Goal: Information Seeking & Learning: Learn about a topic

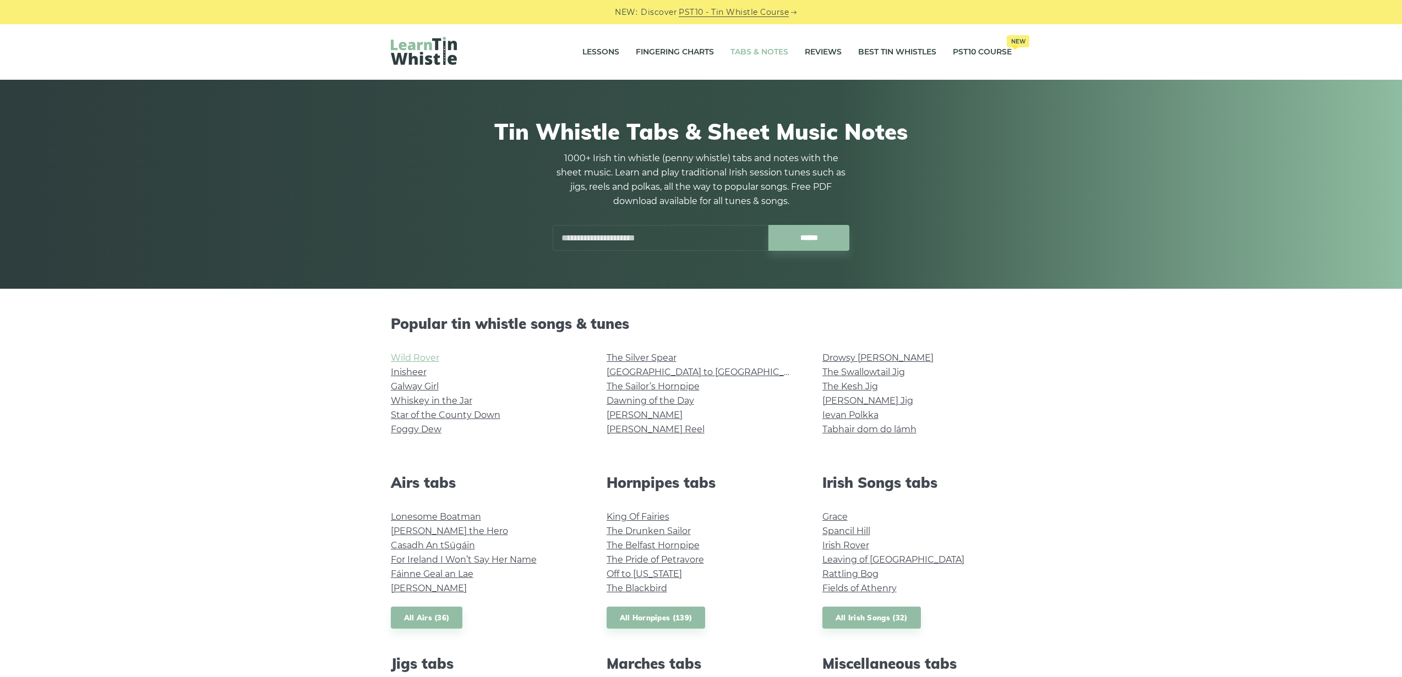
click at [403, 358] on link "Wild Rover" at bounding box center [415, 358] width 48 height 10
click at [410, 375] on link "Inisheer" at bounding box center [409, 372] width 36 height 10
click at [435, 387] on link "Galway Girl" at bounding box center [415, 386] width 48 height 10
click at [441, 399] on link "Whiskey in the Jar" at bounding box center [431, 401] width 81 height 10
click at [457, 415] on link "Star of the County Down" at bounding box center [446, 415] width 110 height 10
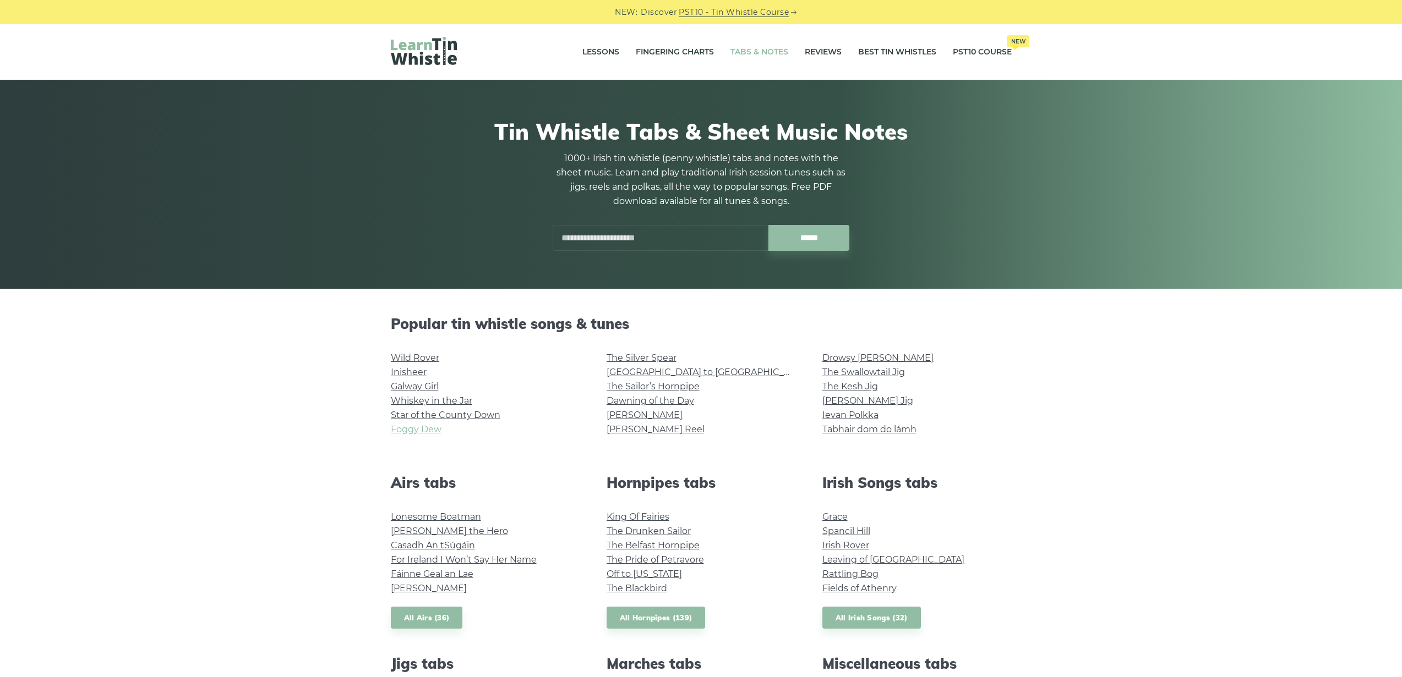
click at [423, 431] on link "Foggy Dew" at bounding box center [416, 429] width 51 height 10
click at [651, 359] on link "The Silver Spear" at bounding box center [641, 358] width 70 height 10
click at [665, 375] on link "Rocky Road to Dublin" at bounding box center [707, 372] width 203 height 10
click at [690, 384] on link "The Sailor’s Hornpipe" at bounding box center [652, 386] width 93 height 10
click at [692, 403] on link "Dawning of the Day" at bounding box center [649, 401] width 87 height 10
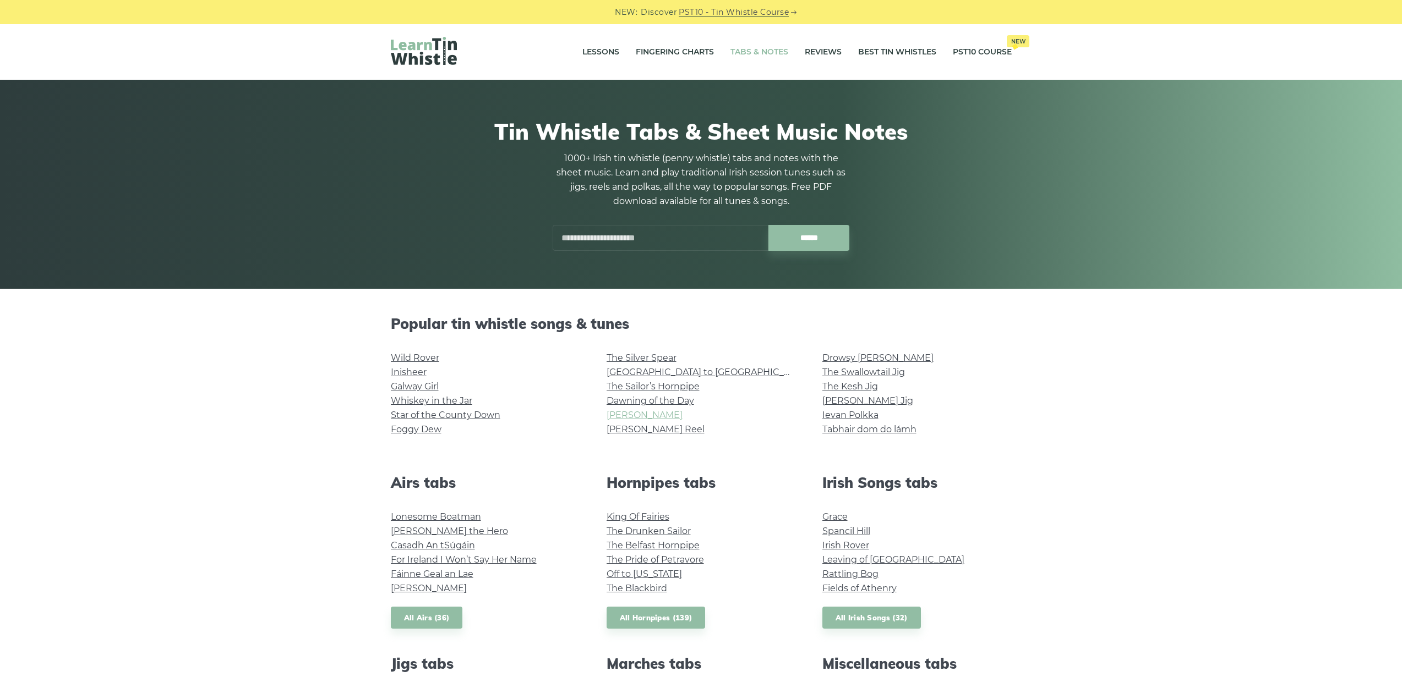
click at [626, 413] on link "[PERSON_NAME]" at bounding box center [644, 415] width 76 height 10
click at [650, 429] on link "[PERSON_NAME] Reel" at bounding box center [655, 429] width 98 height 10
click at [879, 357] on link "Drowsy [PERSON_NAME]" at bounding box center [877, 358] width 111 height 10
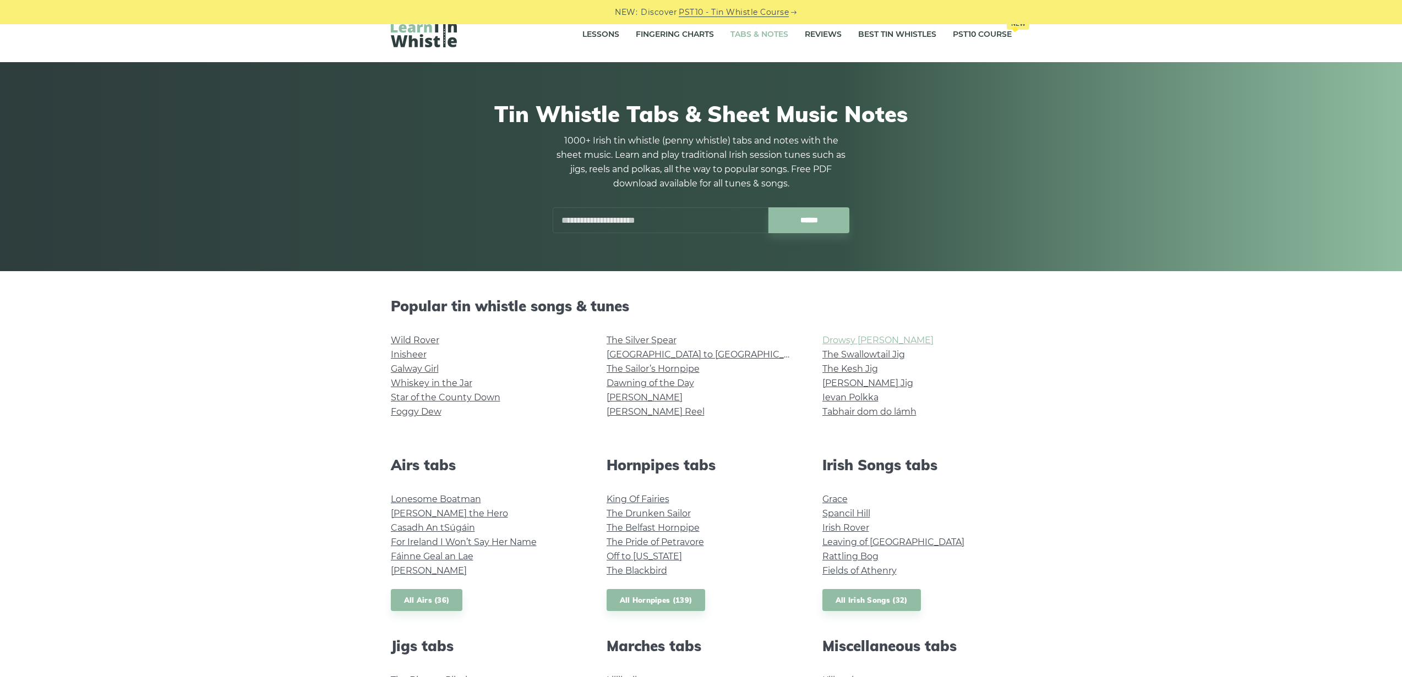
scroll to position [21, 0]
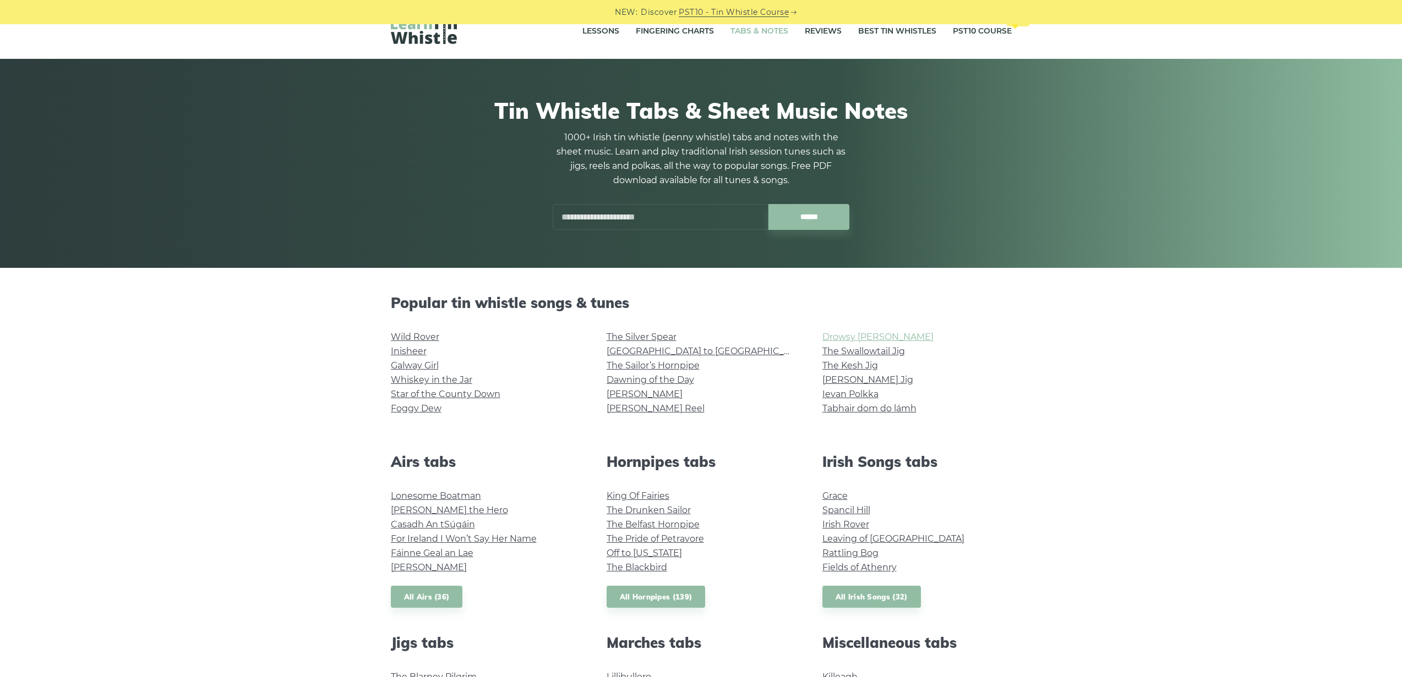
click at [844, 338] on link "Drowsy [PERSON_NAME]" at bounding box center [877, 337] width 111 height 10
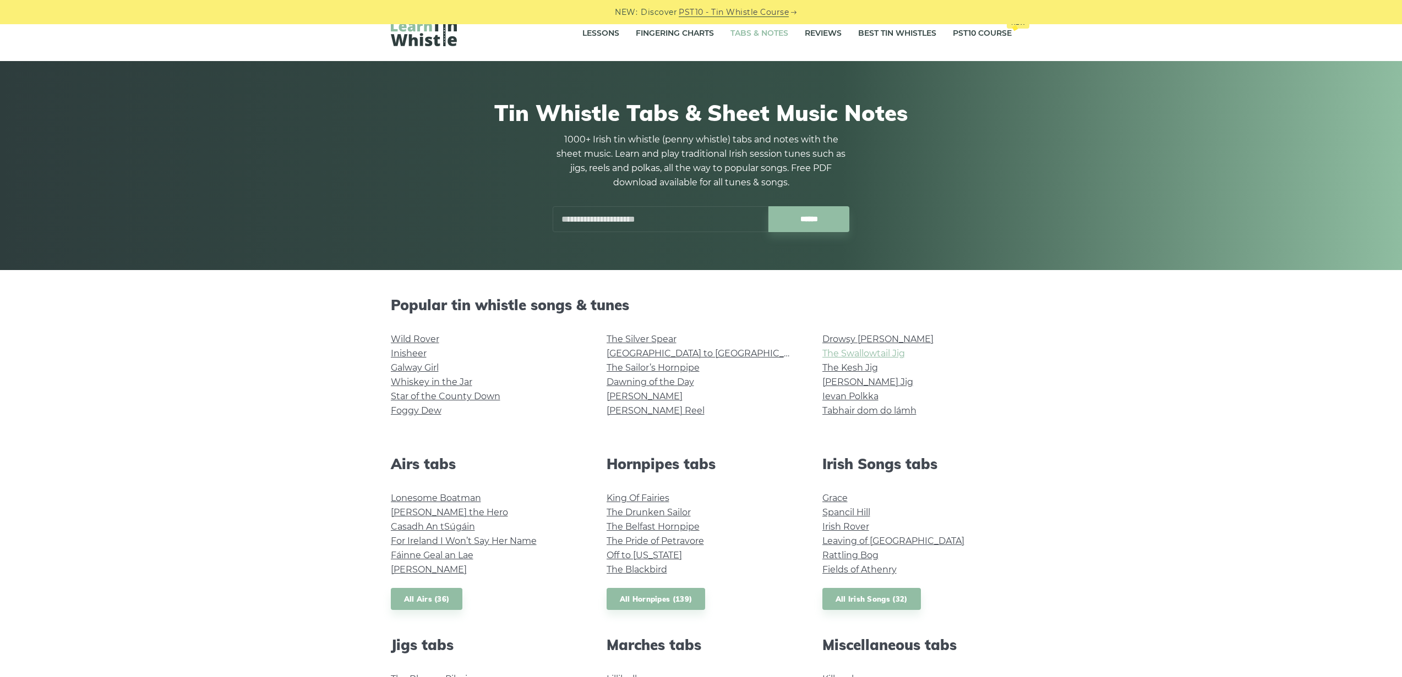
click at [887, 352] on link "The Swallowtail Jig" at bounding box center [863, 353] width 83 height 10
click at [867, 369] on link "The Kesh Jig" at bounding box center [850, 368] width 56 height 10
click at [831, 385] on link "[PERSON_NAME] Jig" at bounding box center [867, 382] width 91 height 10
click at [860, 401] on link "Ievan Polkka" at bounding box center [850, 396] width 56 height 10
click at [861, 414] on link "Tabhair dom do lámh" at bounding box center [869, 411] width 94 height 10
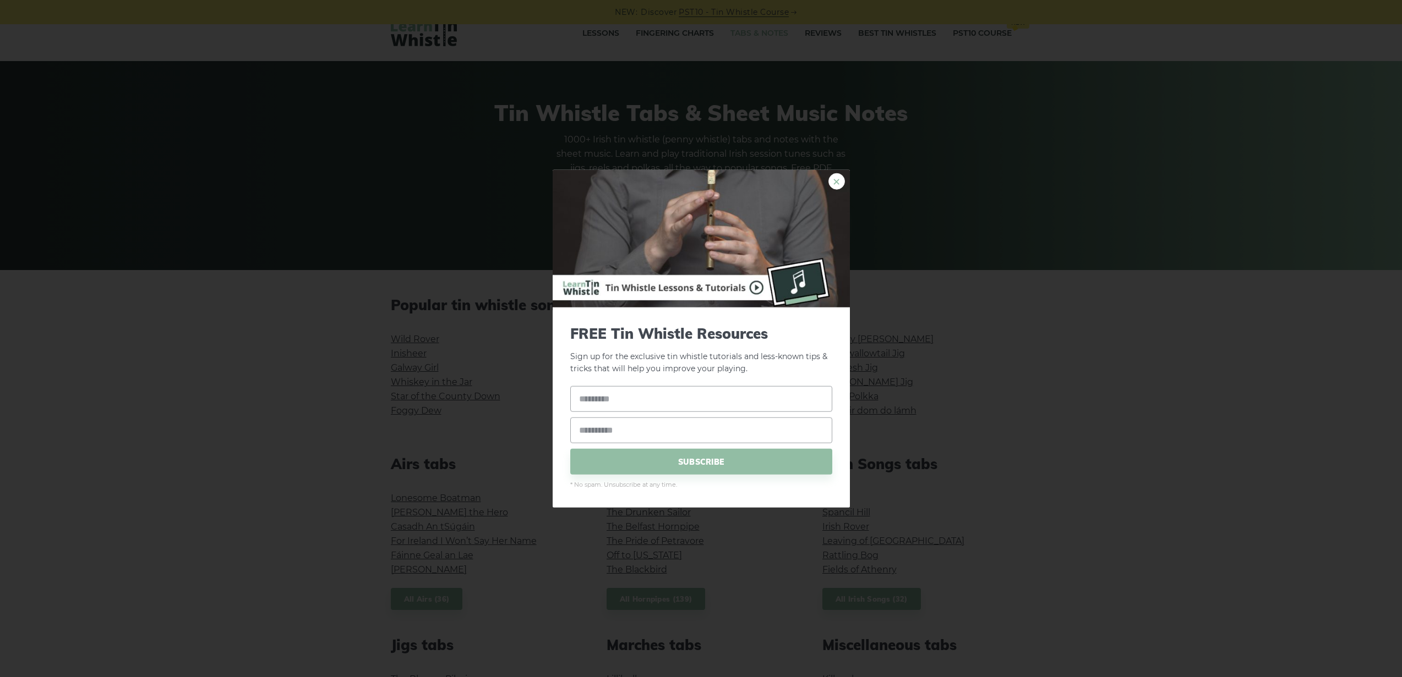
click at [836, 184] on link "×" at bounding box center [836, 181] width 17 height 17
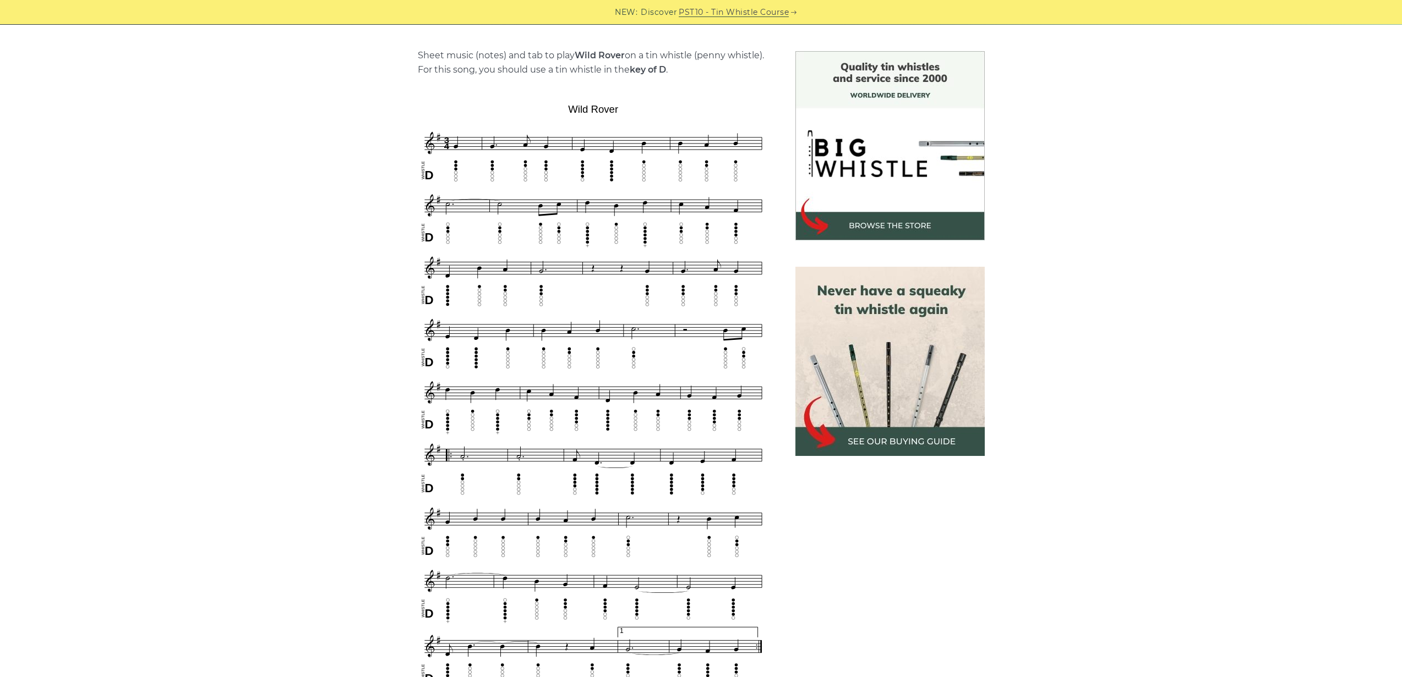
scroll to position [266, 0]
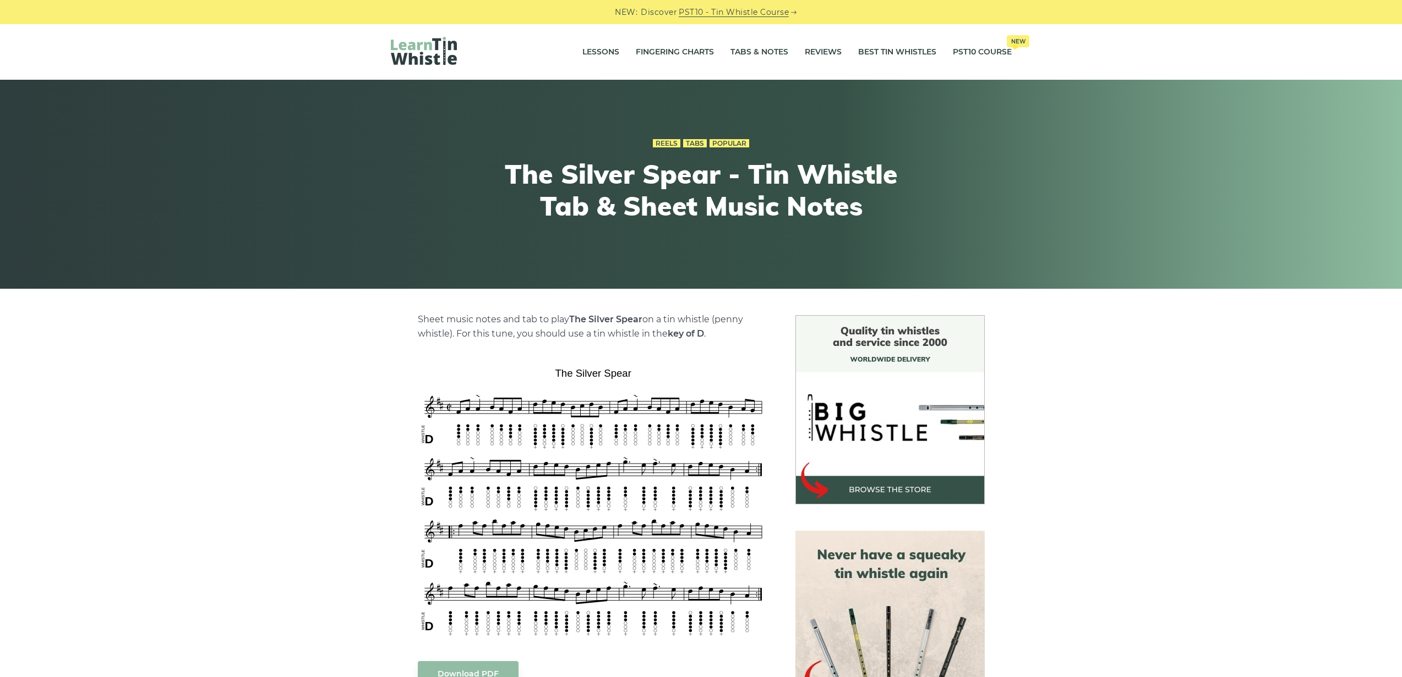
drag, startPoint x: 481, startPoint y: 269, endPoint x: 256, endPoint y: 163, distance: 247.9
click at [474, 264] on div "Reels Tabs Popular The Silver Spear - Tin Whistle Tab & Sheet Music Notes" at bounding box center [701, 184] width 1402 height 209
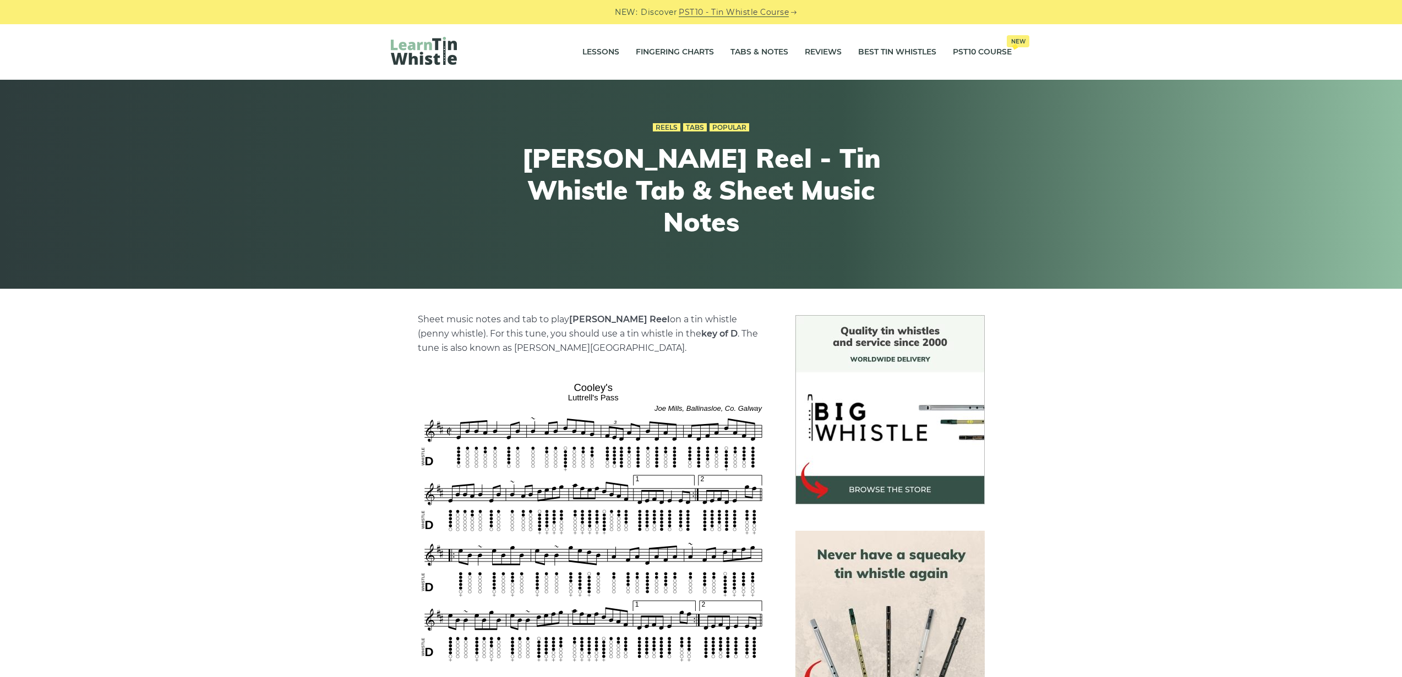
scroll to position [1, 0]
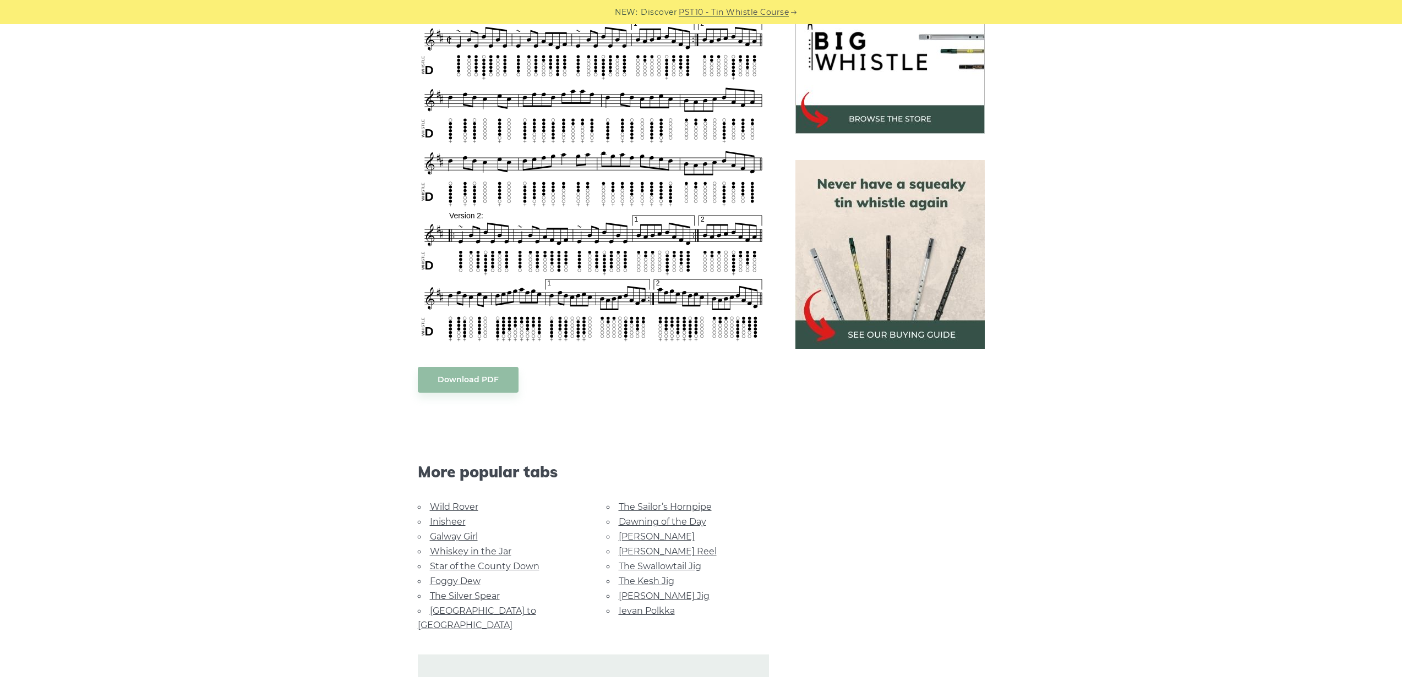
scroll to position [385, 0]
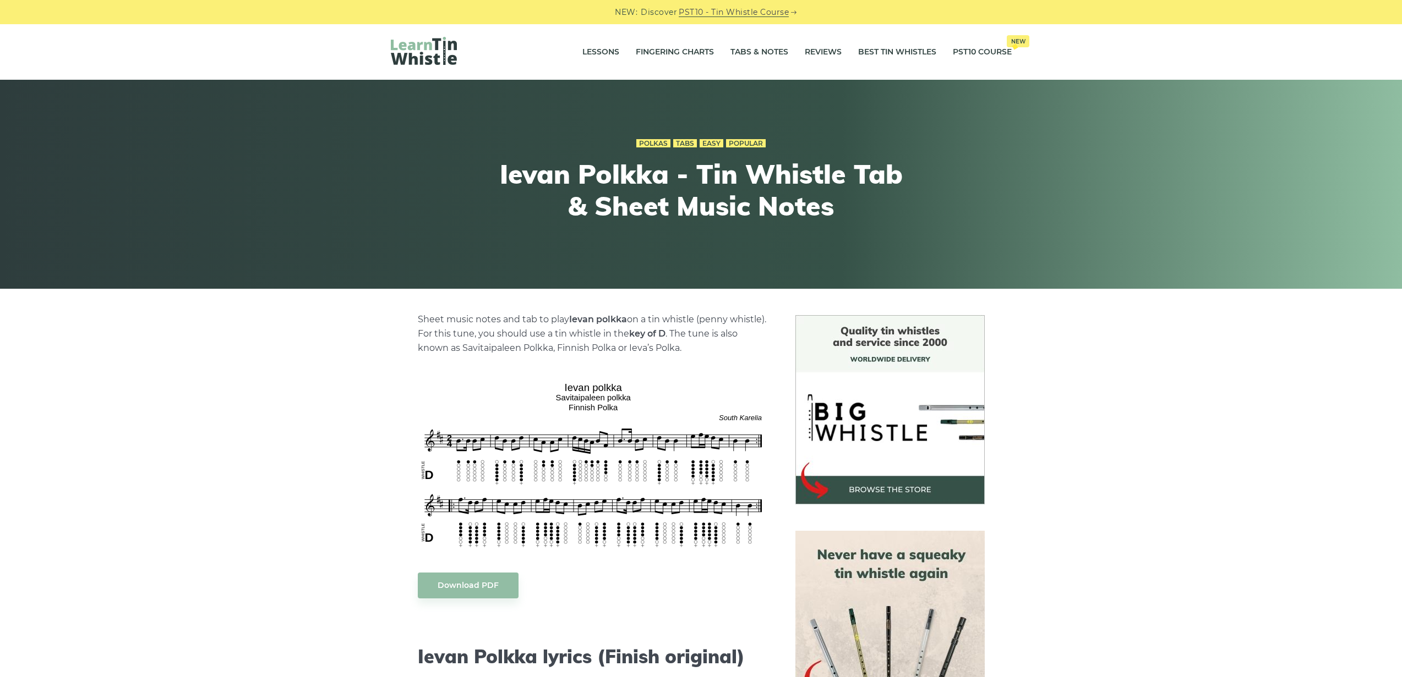
scroll to position [74, 0]
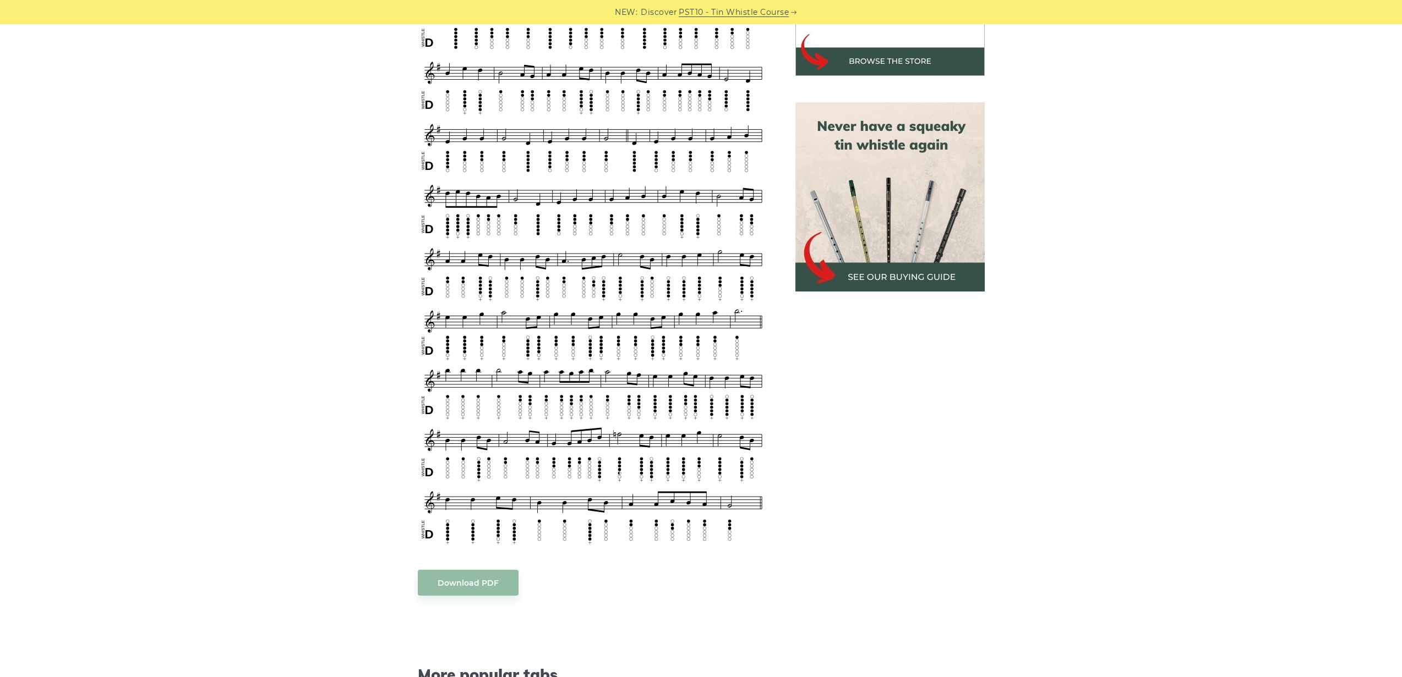
scroll to position [429, 0]
